Goal: Find specific page/section: Find specific page/section

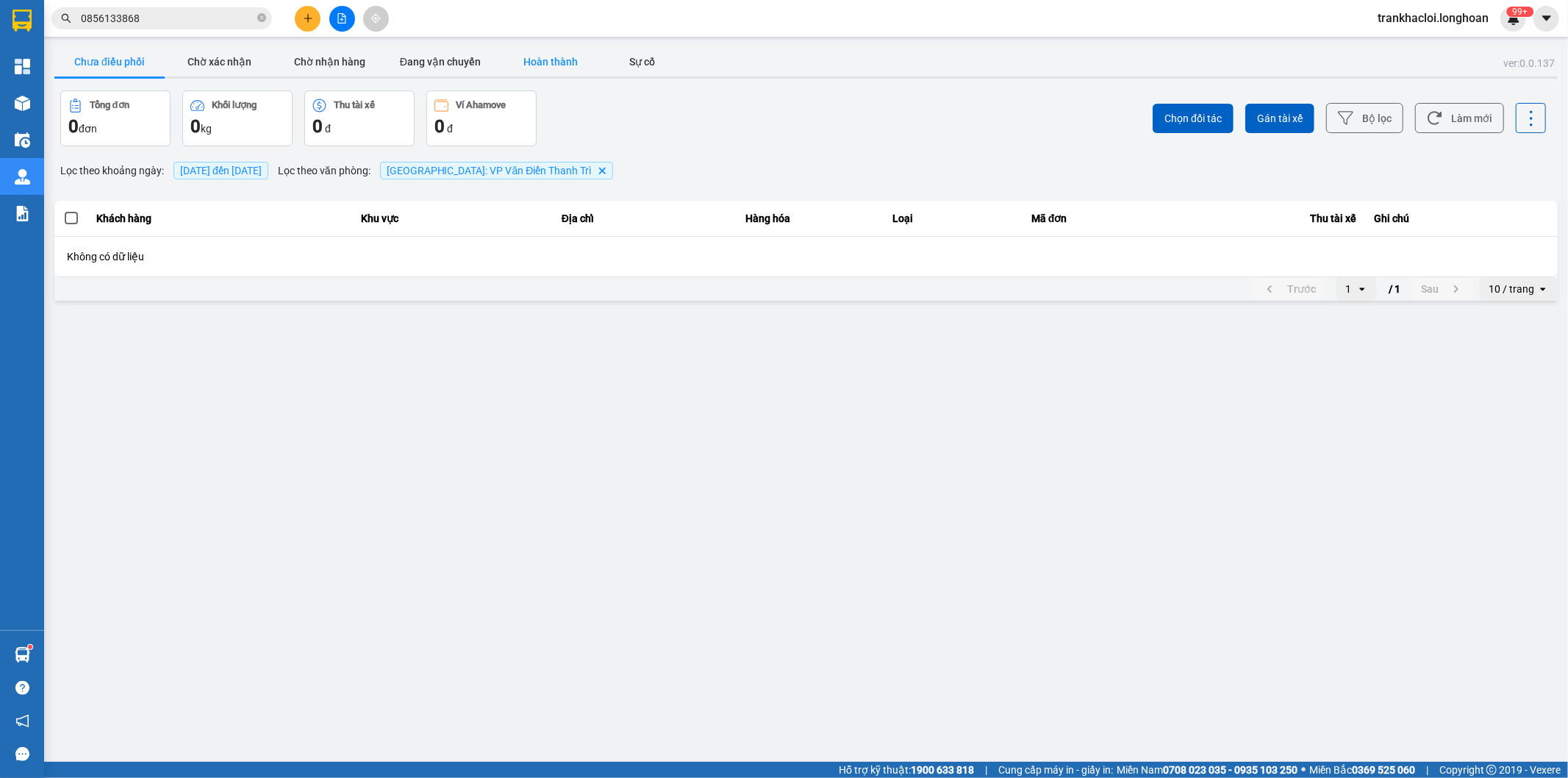
click at [524, 59] on button "Hoàn thành" at bounding box center [549, 61] width 110 height 30
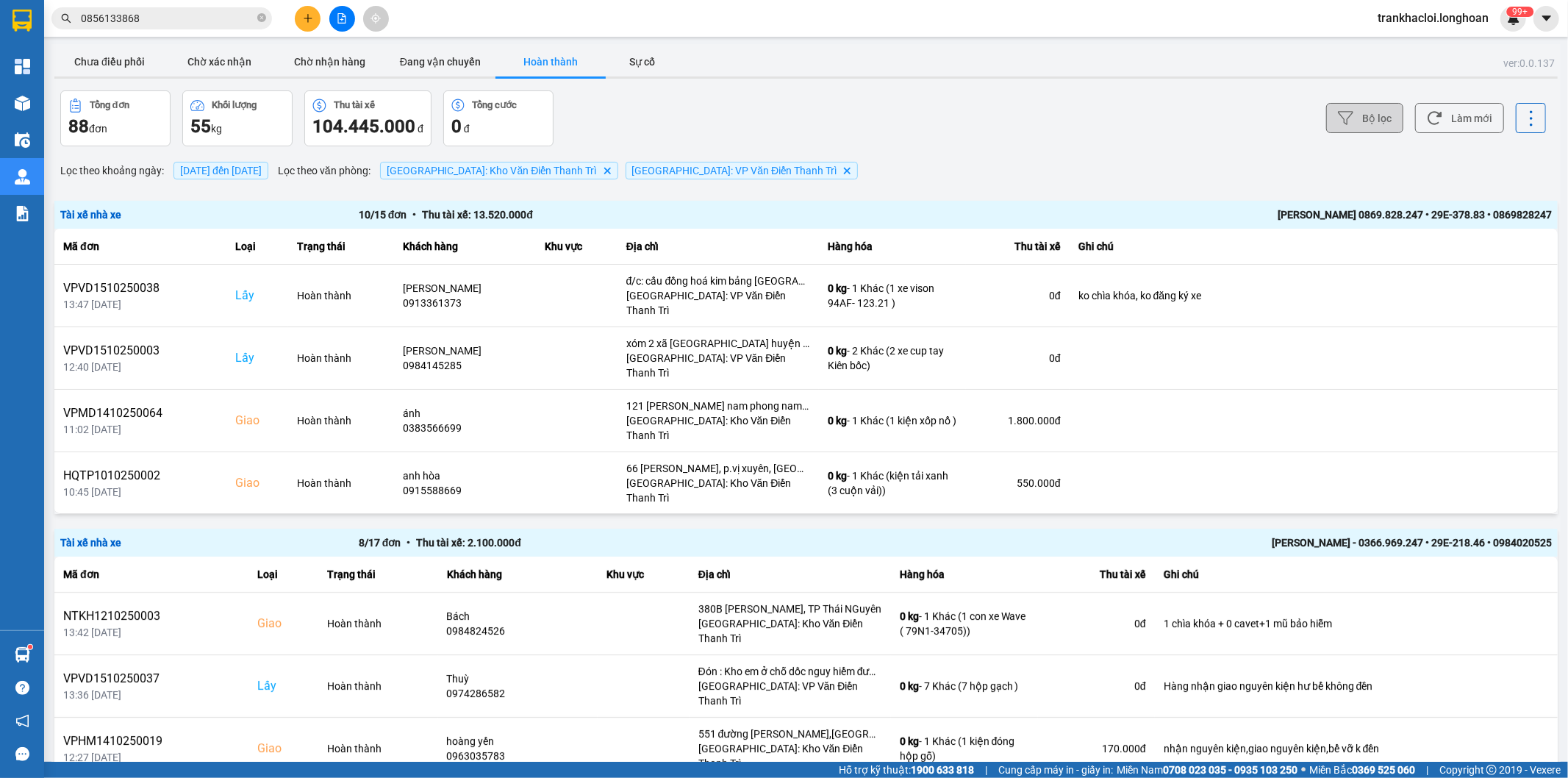
click at [1364, 122] on button "Bộ lọc" at bounding box center [1364, 119] width 77 height 31
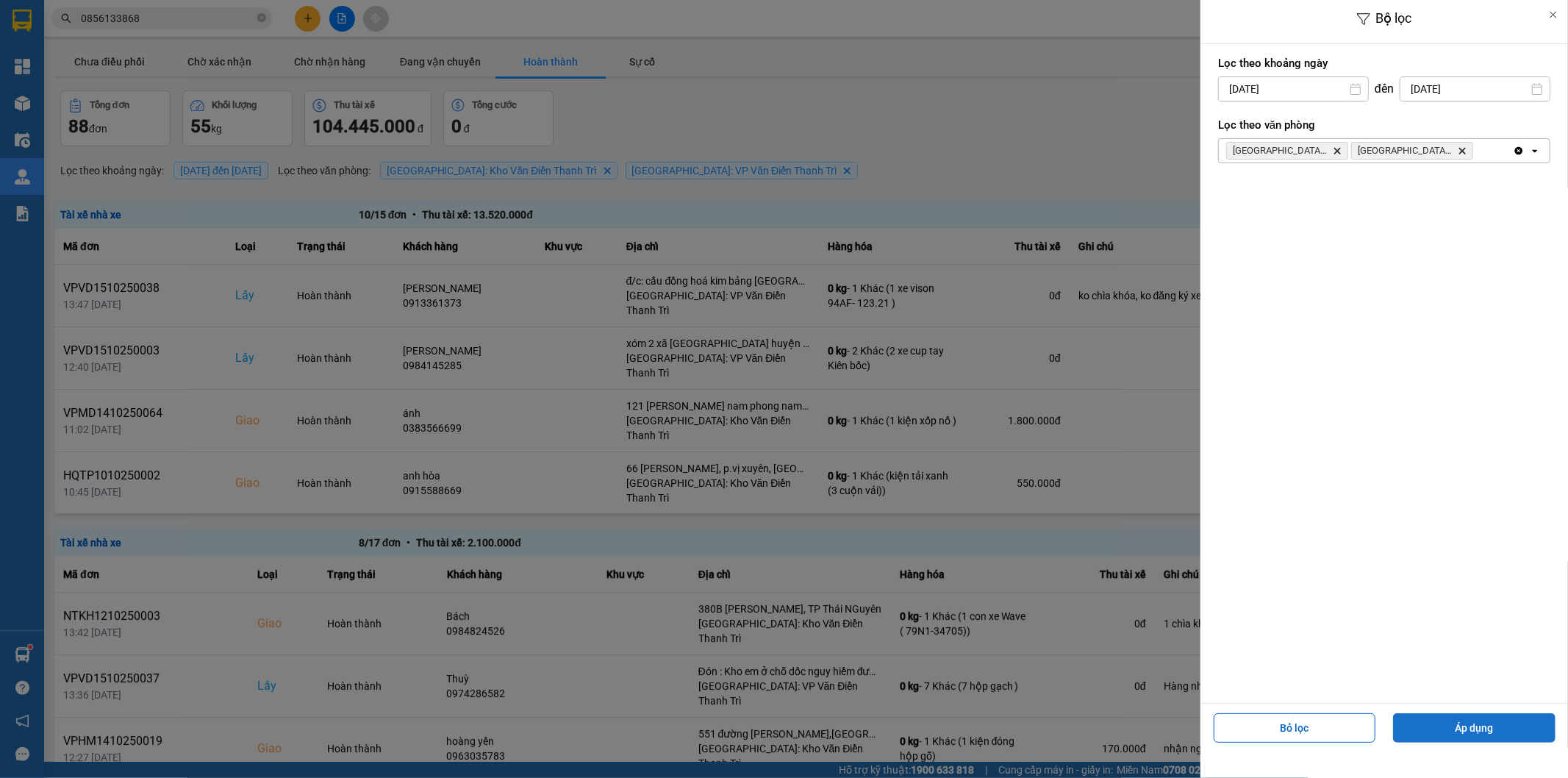
click at [1454, 726] on button "Áp dụng" at bounding box center [1474, 727] width 162 height 30
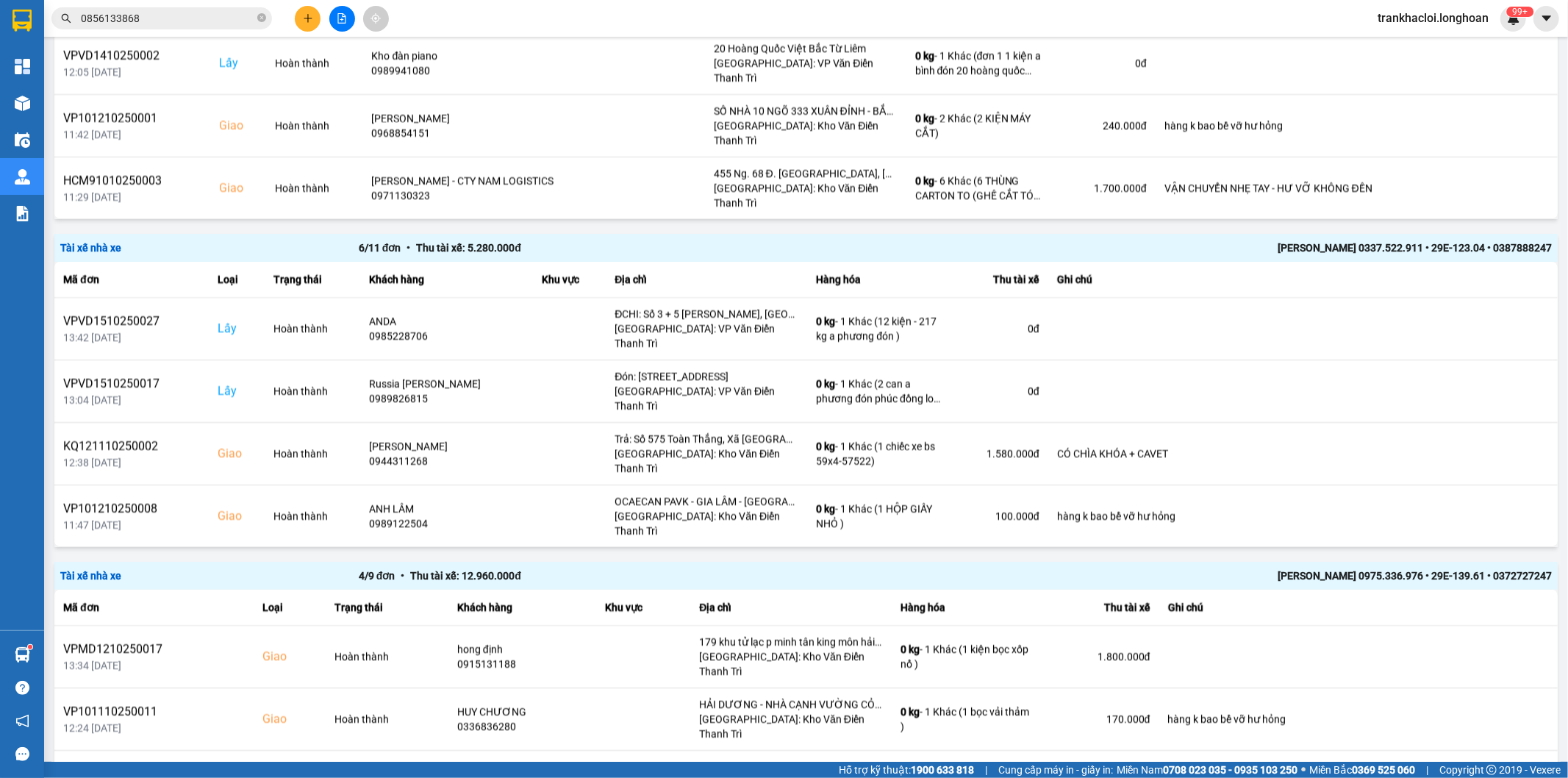
scroll to position [2711, 0]
